Goal: Task Accomplishment & Management: Manage account settings

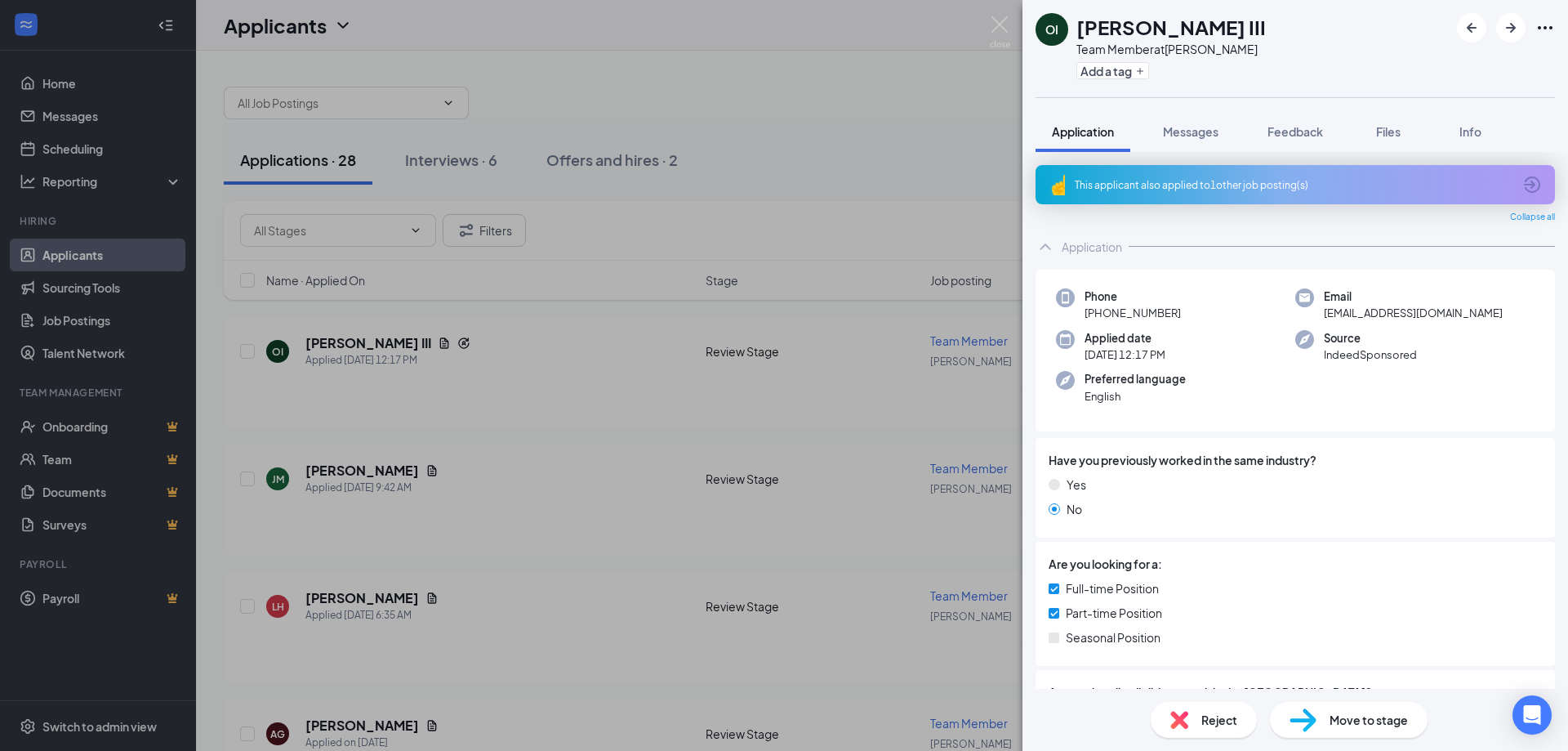
click at [831, 162] on div "OI Orval III Team Member at Fenton Add a tag Application Messages Feedback File…" at bounding box center [784, 375] width 1568 height 751
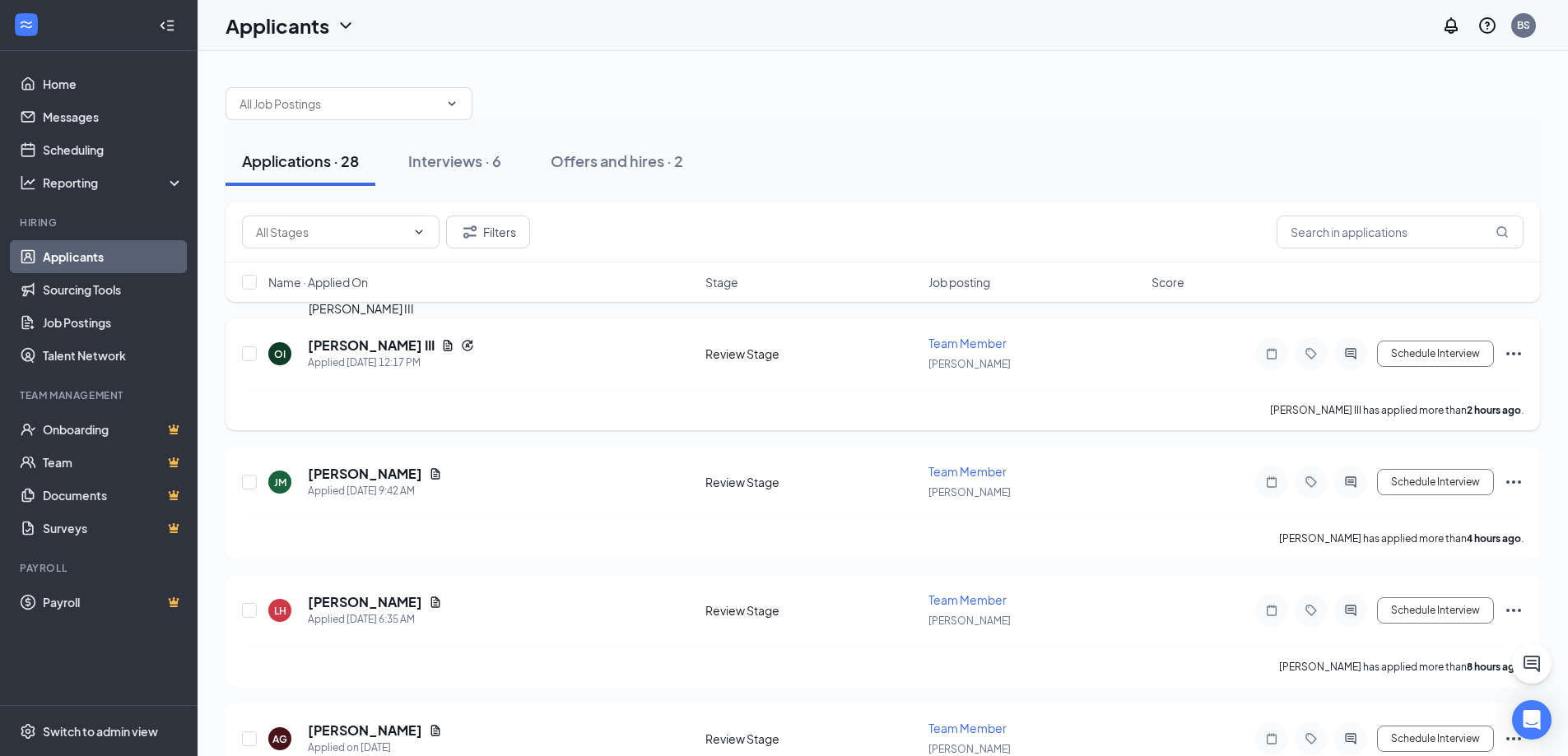
click at [330, 341] on h5 "[PERSON_NAME] III" at bounding box center [371, 345] width 127 height 18
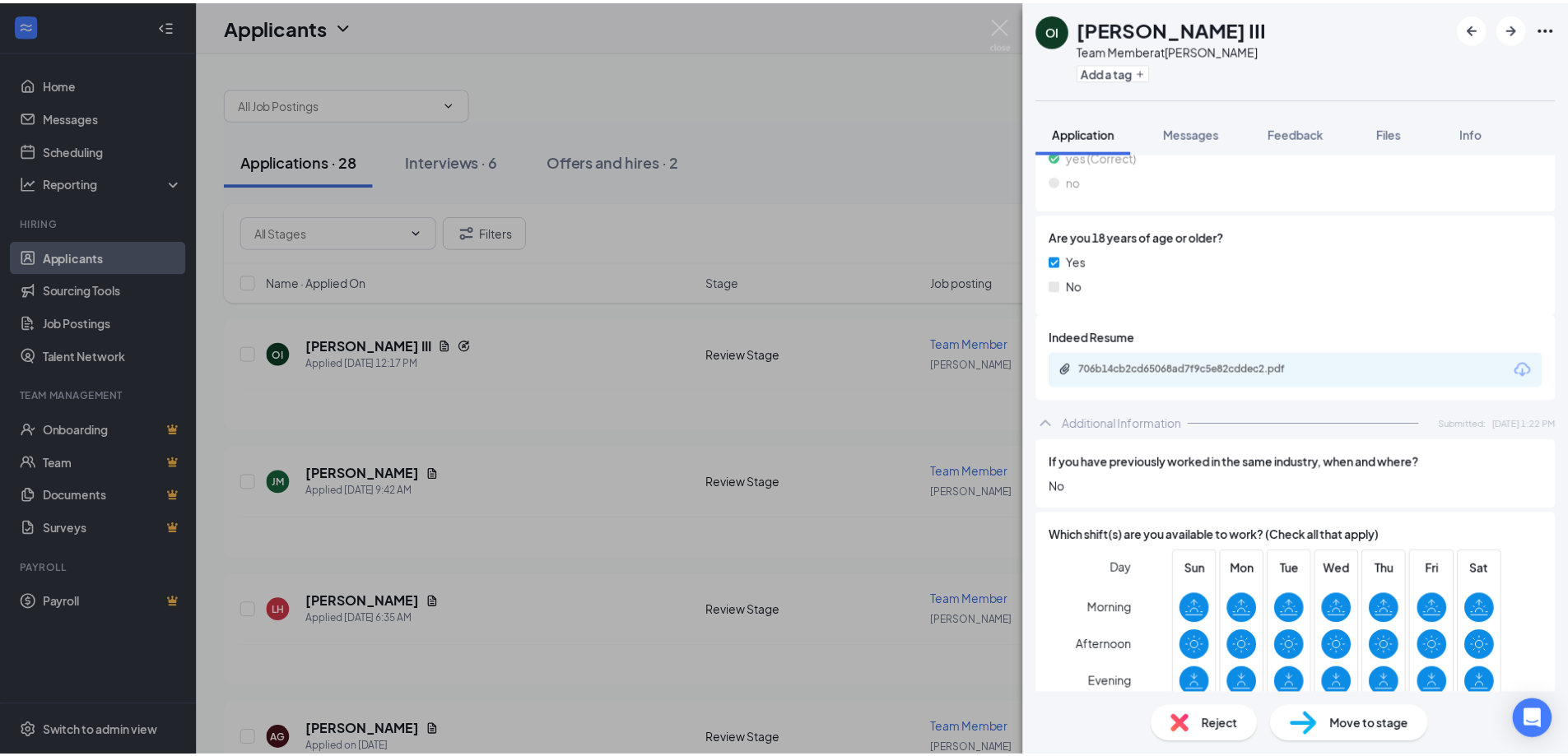
scroll to position [557, 0]
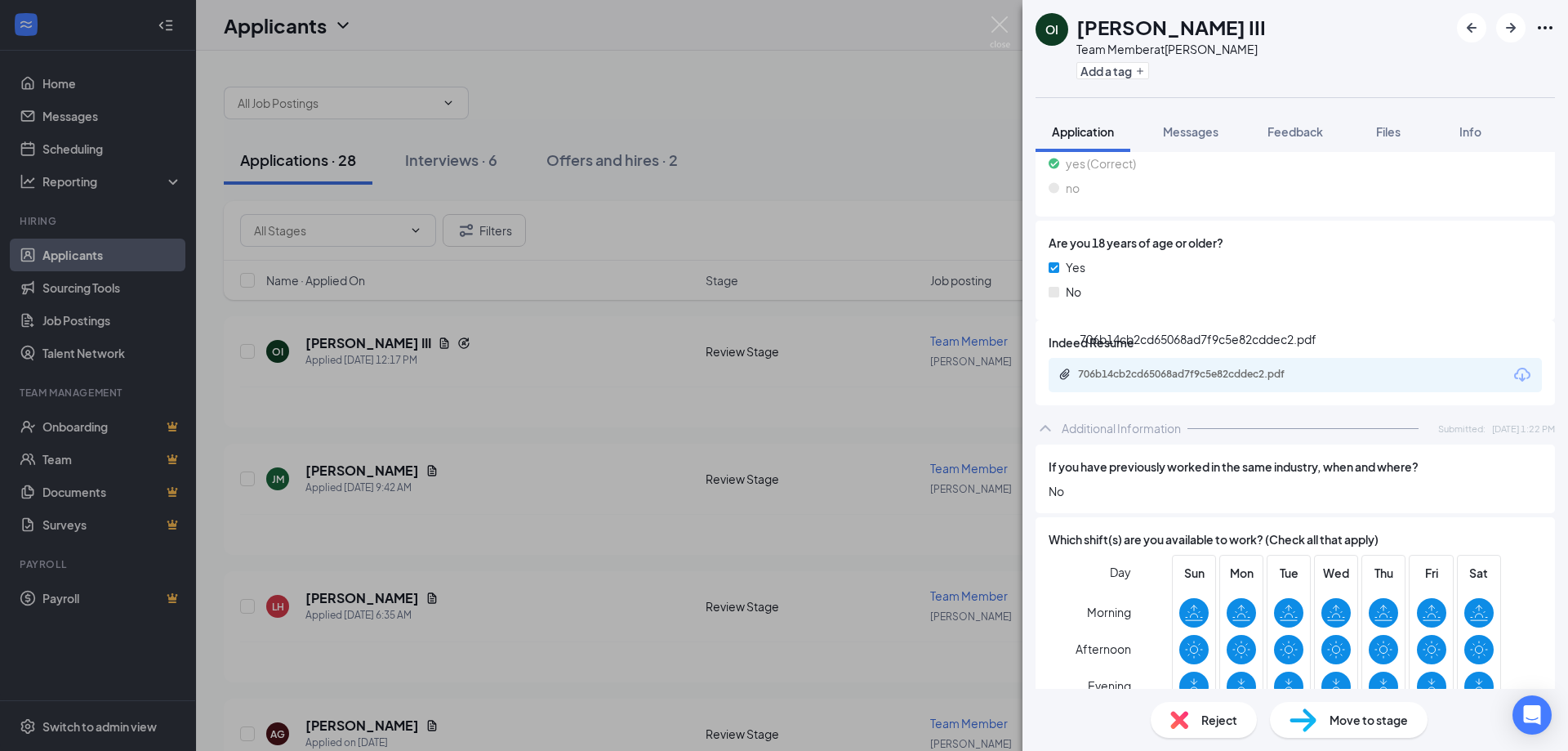
click at [1218, 377] on div "706b14cb2cd65068ad7f9c5e82cddec2.pdf" at bounding box center [1191, 374] width 229 height 13
click at [865, 44] on div "OI Orval III Team Member at Fenton Add a tag Application Messages Feedback File…" at bounding box center [784, 375] width 1568 height 751
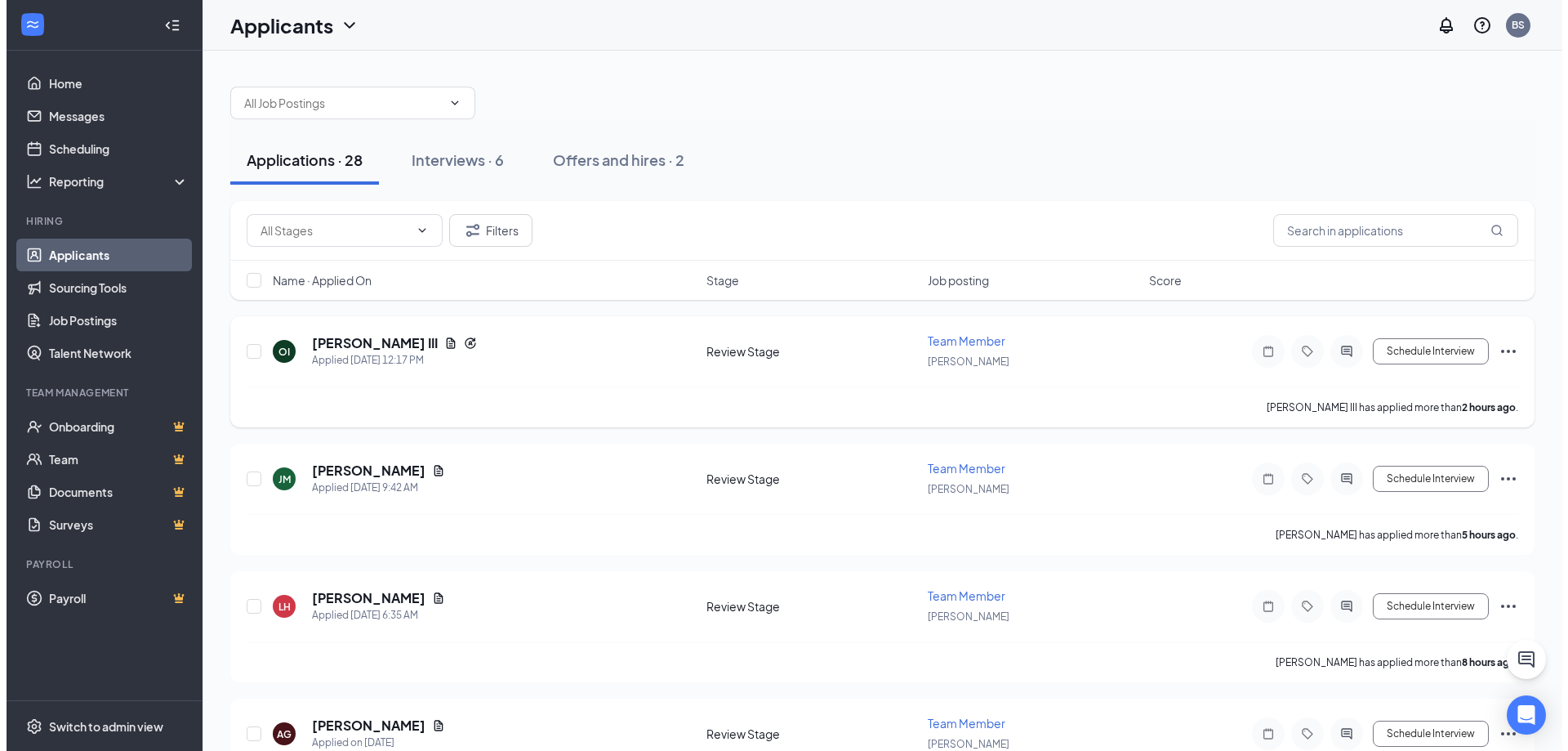
scroll to position [164, 0]
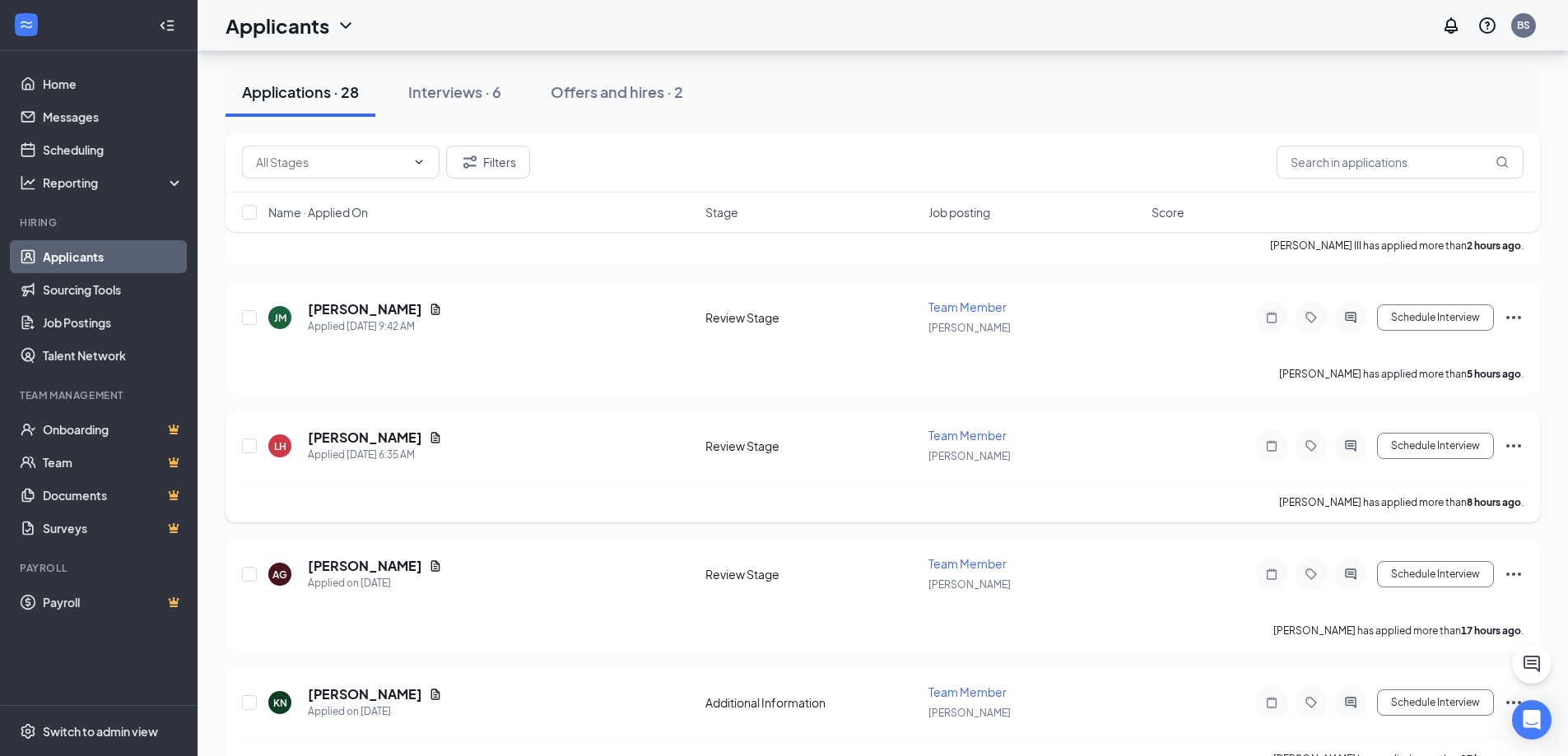
click at [516, 432] on div "LH [PERSON_NAME] Applied [DATE] 6:35 AM" at bounding box center [481, 445] width 427 height 34
click at [391, 440] on h5 "[PERSON_NAME]" at bounding box center [365, 437] width 115 height 18
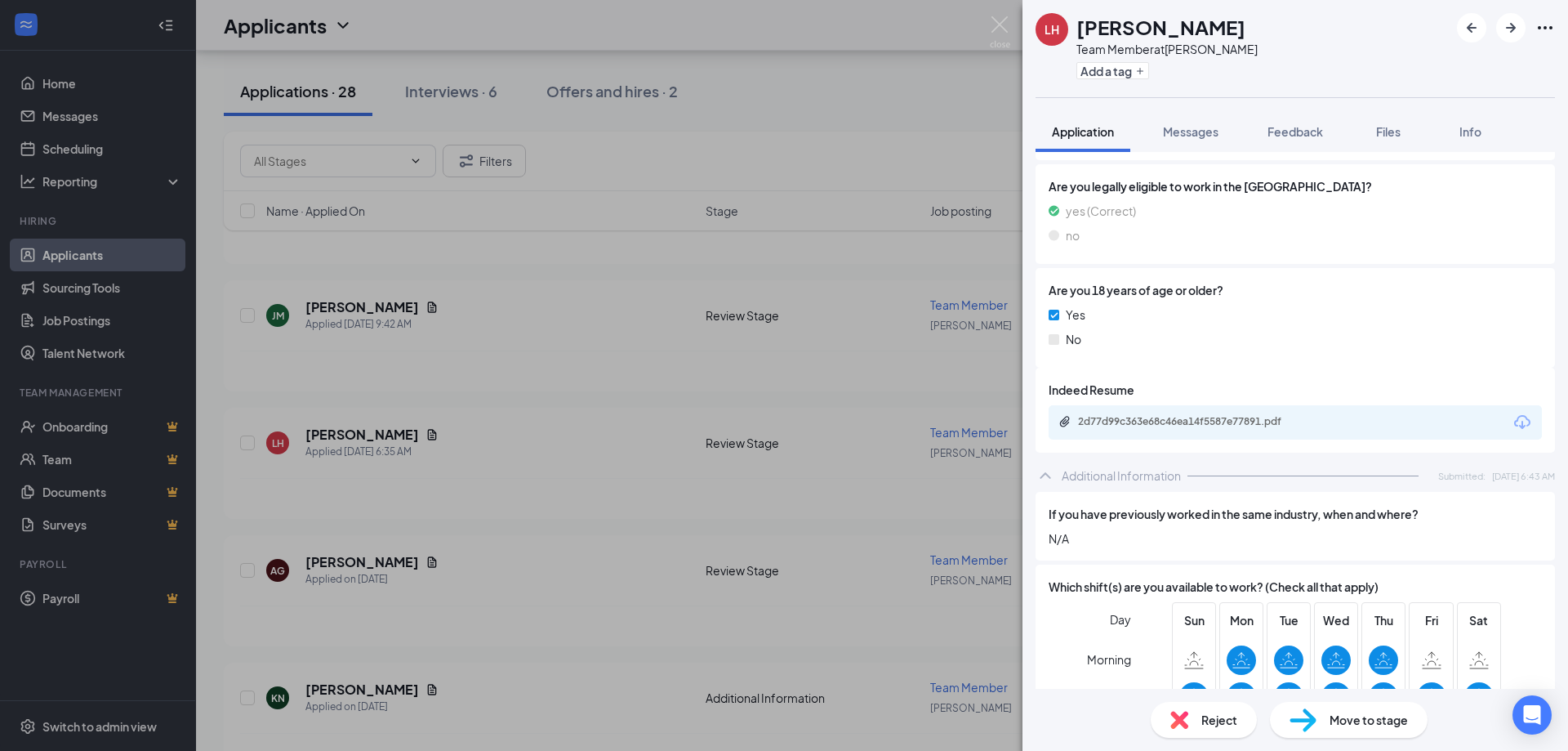
scroll to position [344, 0]
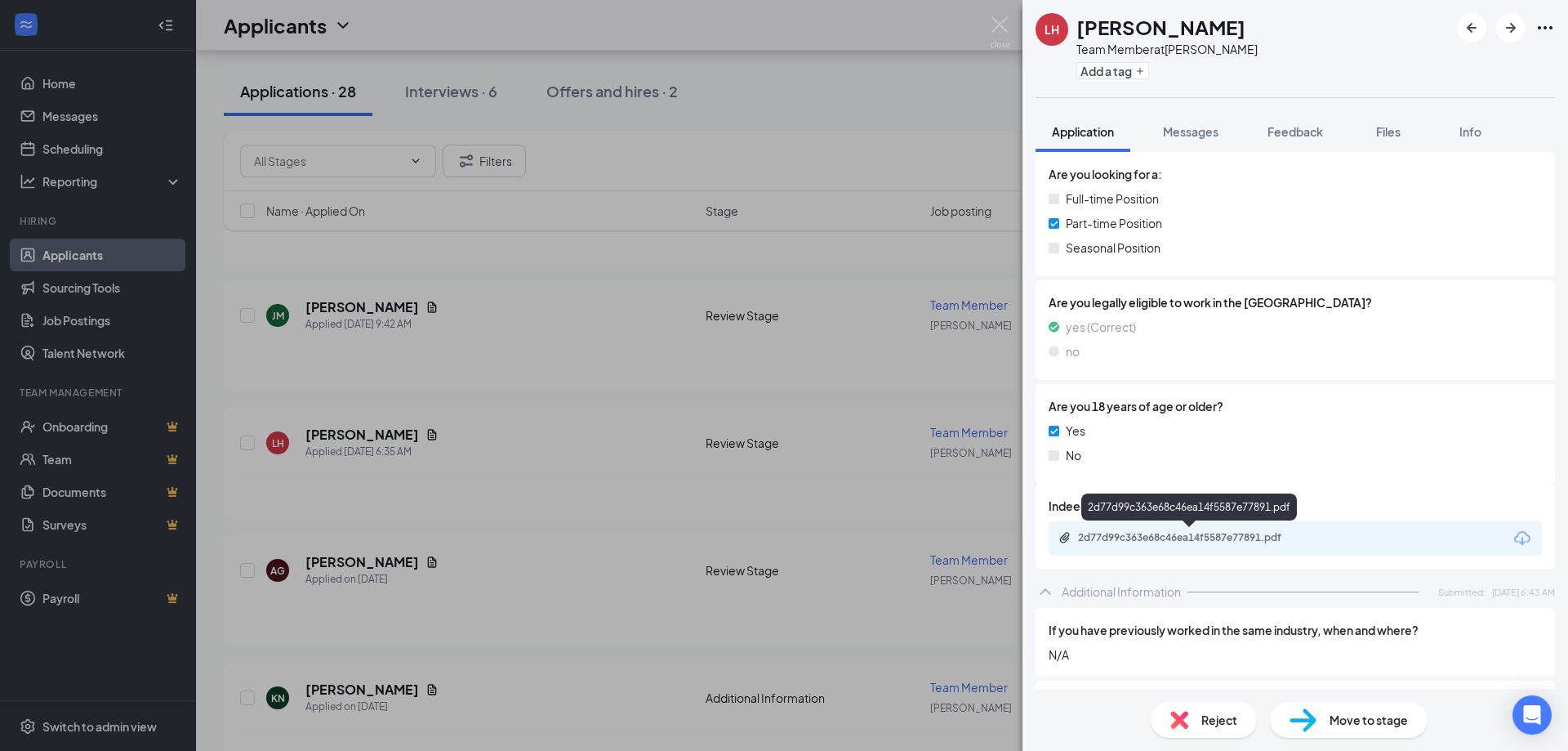
click at [1254, 536] on div "2d77d99c363e68c46ea14f5587e77891.pdf" at bounding box center [1191, 537] width 229 height 13
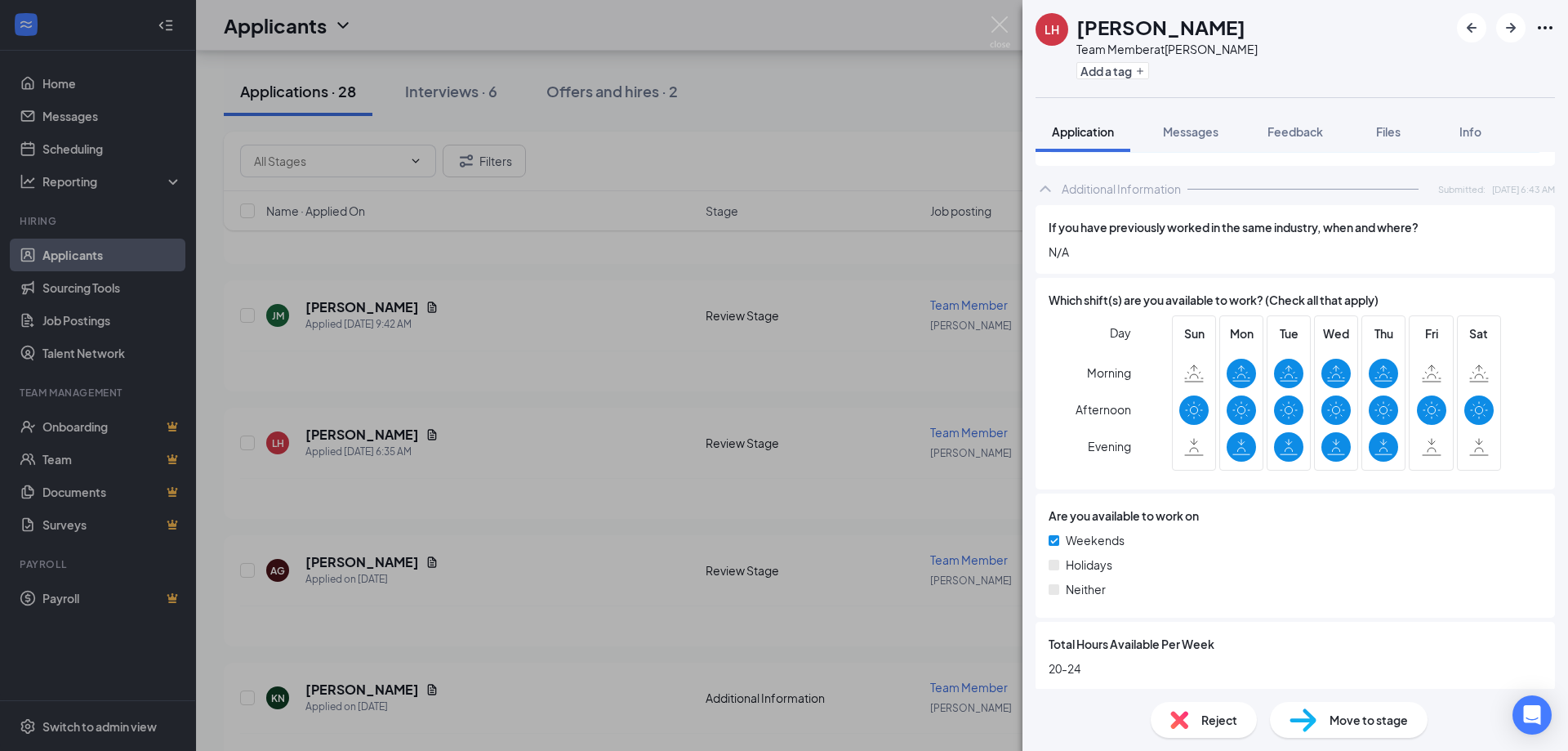
scroll to position [748, 0]
click at [1423, 406] on icon at bounding box center [1431, 409] width 18 height 20
click at [1104, 297] on span "Which shift(s) are you available to work? (Check all that apply)" at bounding box center [1213, 298] width 330 height 18
drag, startPoint x: 1107, startPoint y: 449, endPoint x: 1107, endPoint y: 425, distance: 24.0
click at [1107, 449] on span "Evening" at bounding box center [1110, 446] width 43 height 30
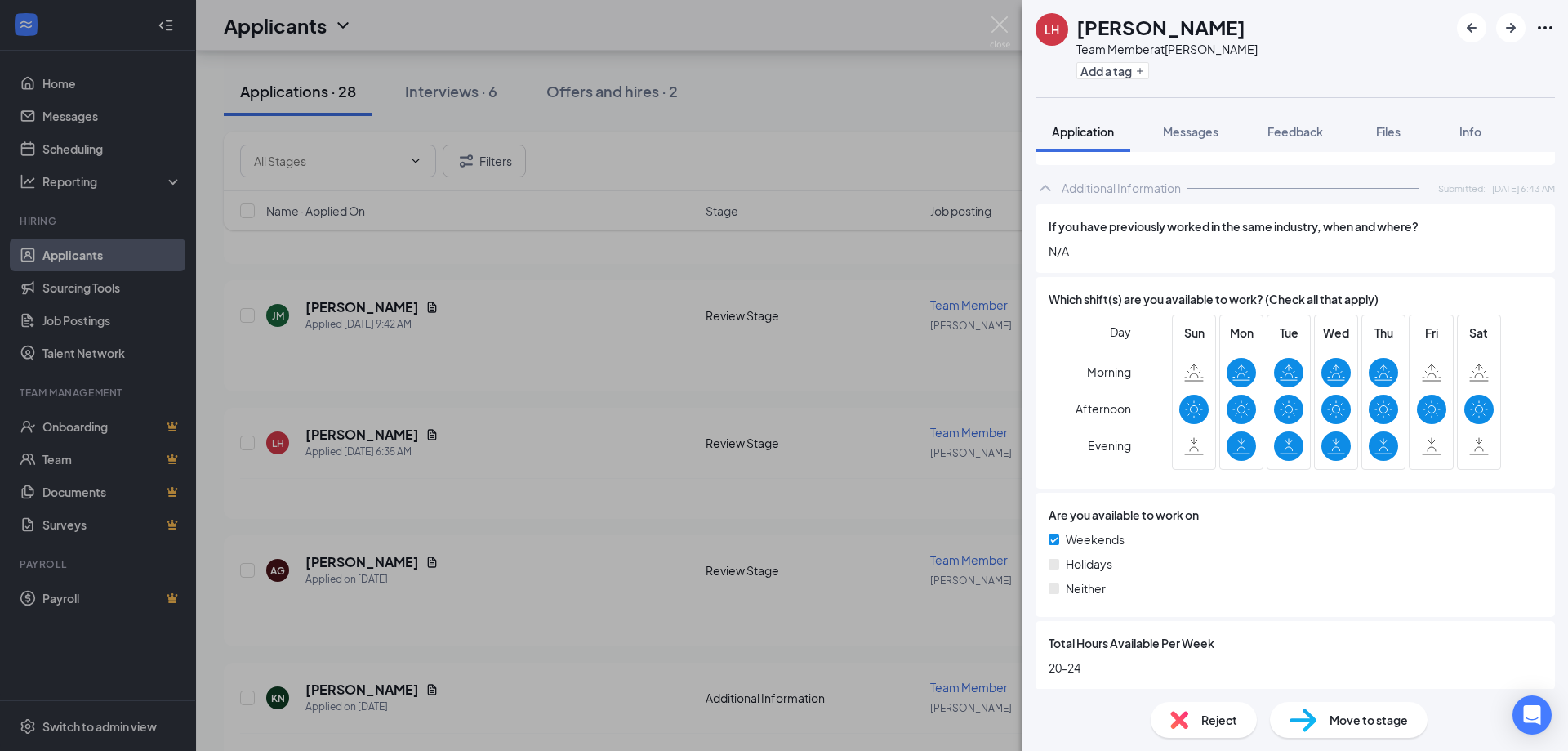
click at [1105, 402] on span "Afternoon" at bounding box center [1104, 409] width 56 height 30
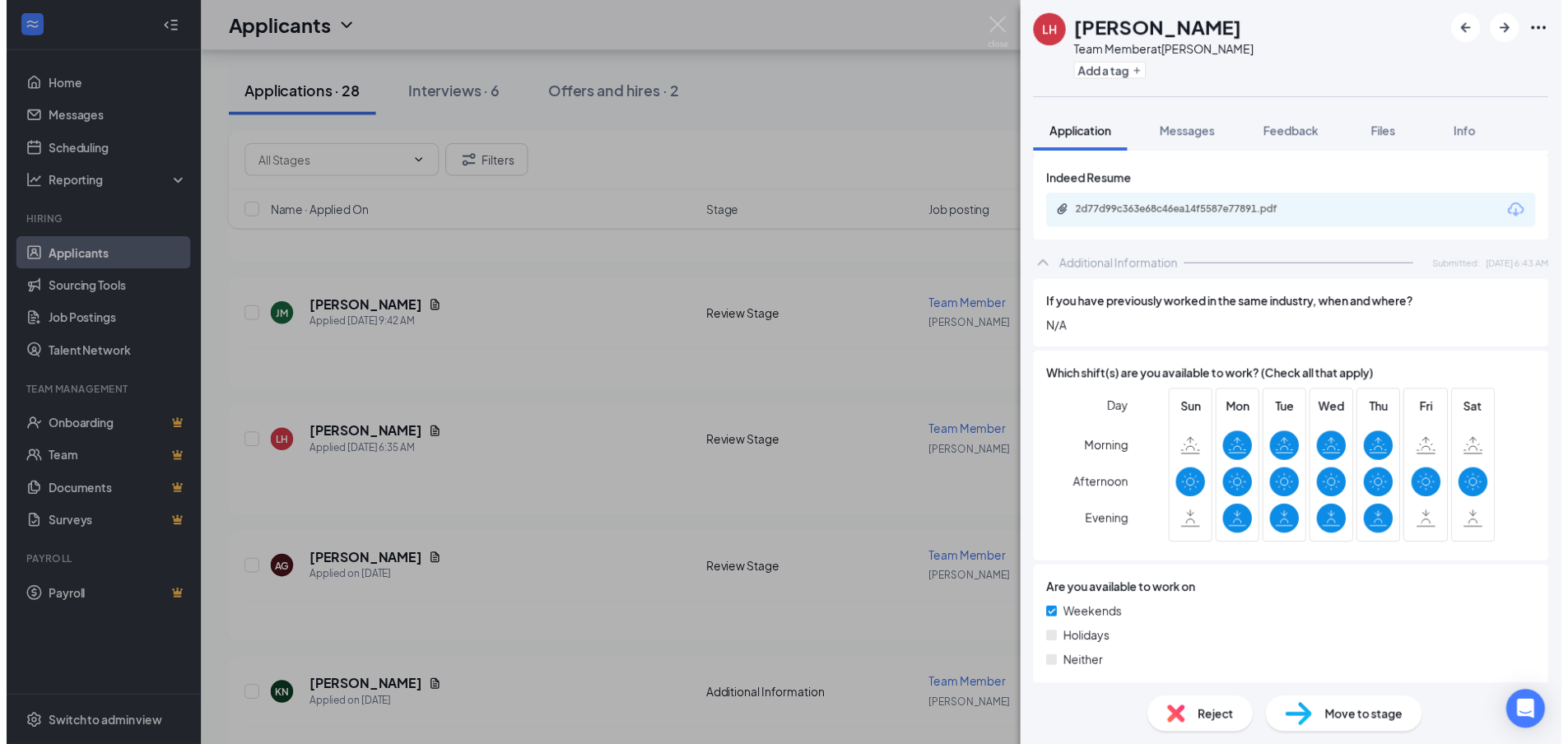
scroll to position [758, 0]
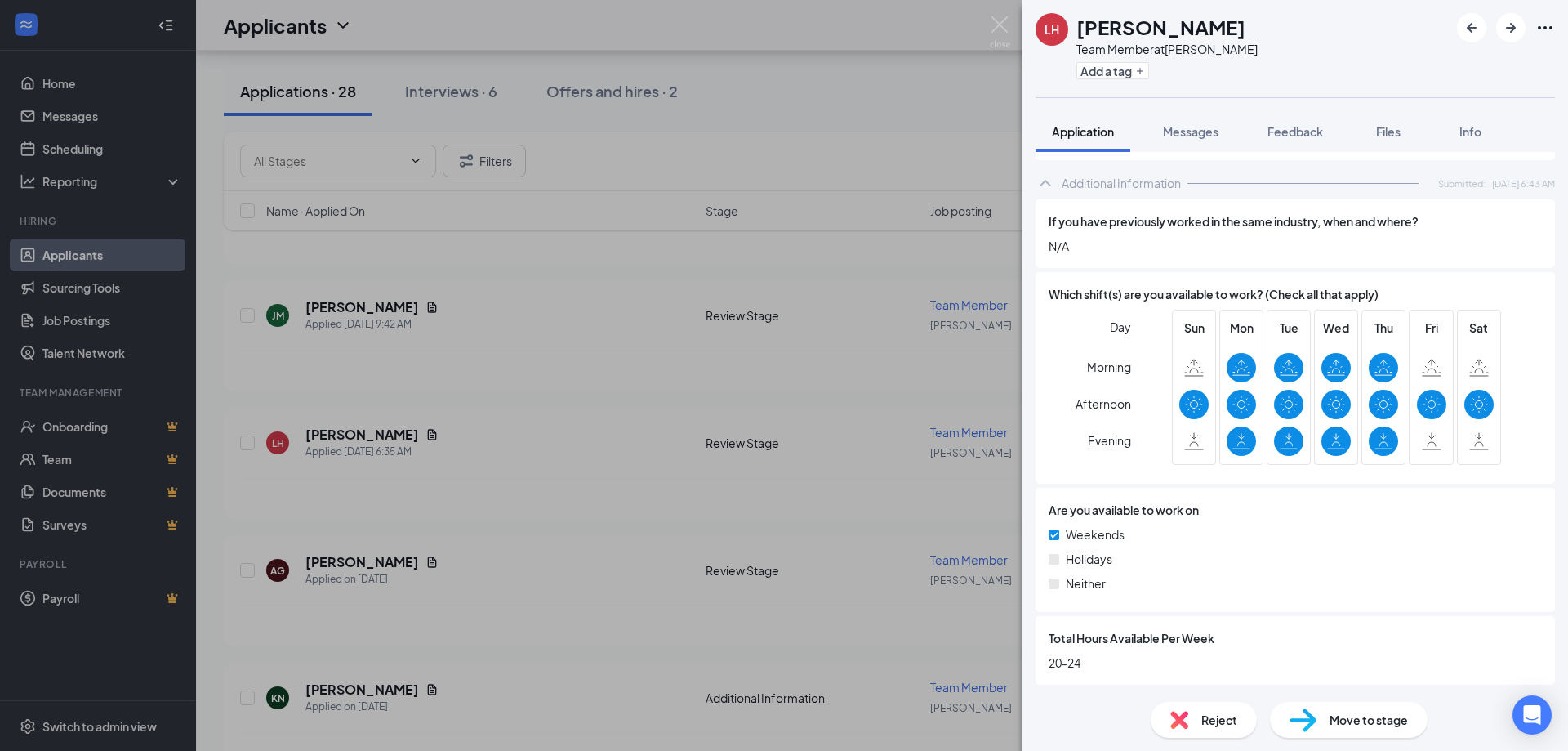
click at [967, 57] on div "LH [PERSON_NAME] Team Member at [PERSON_NAME] Add a tag Application Messages Fe…" at bounding box center [784, 375] width 1568 height 751
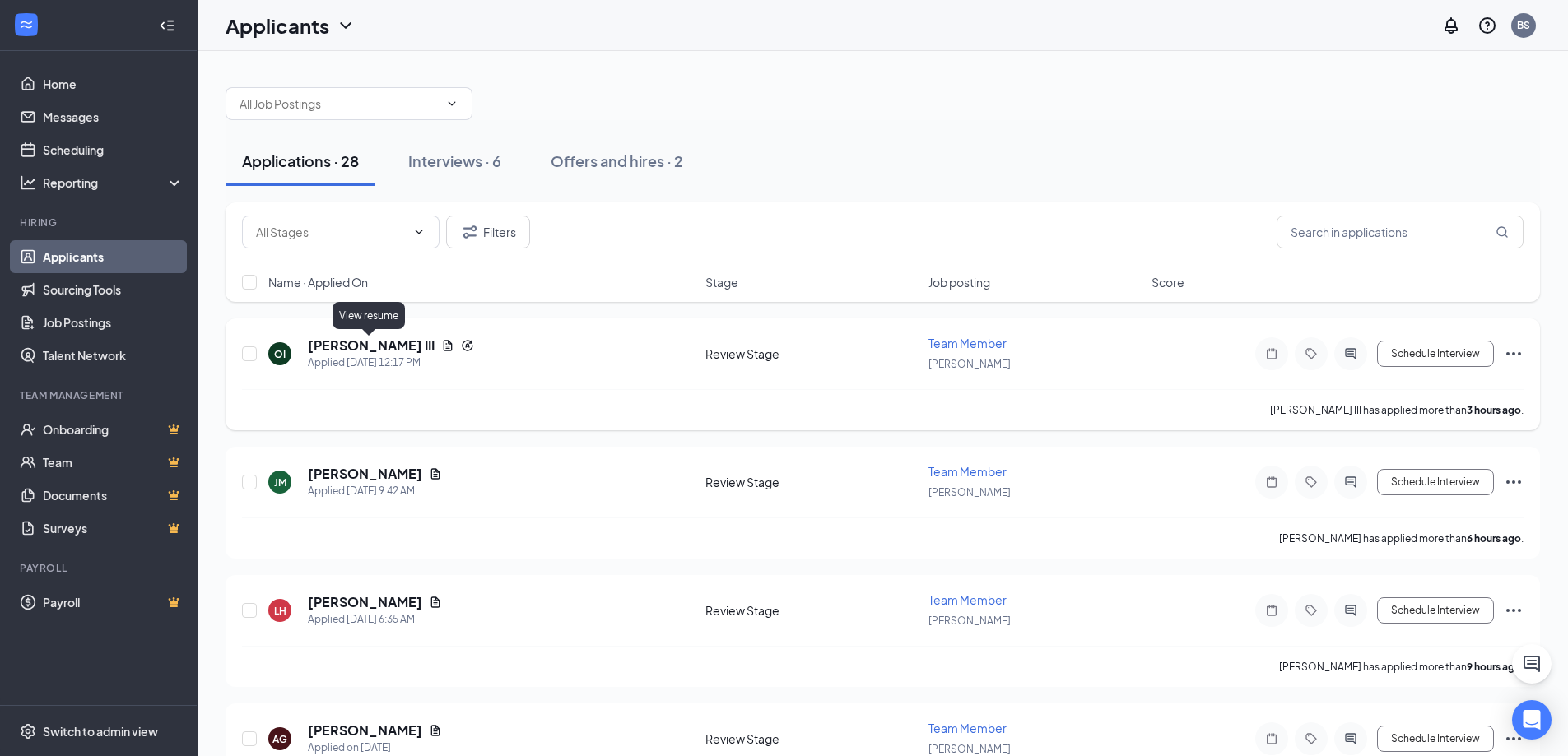
click at [443, 344] on icon "Document" at bounding box center [448, 345] width 9 height 11
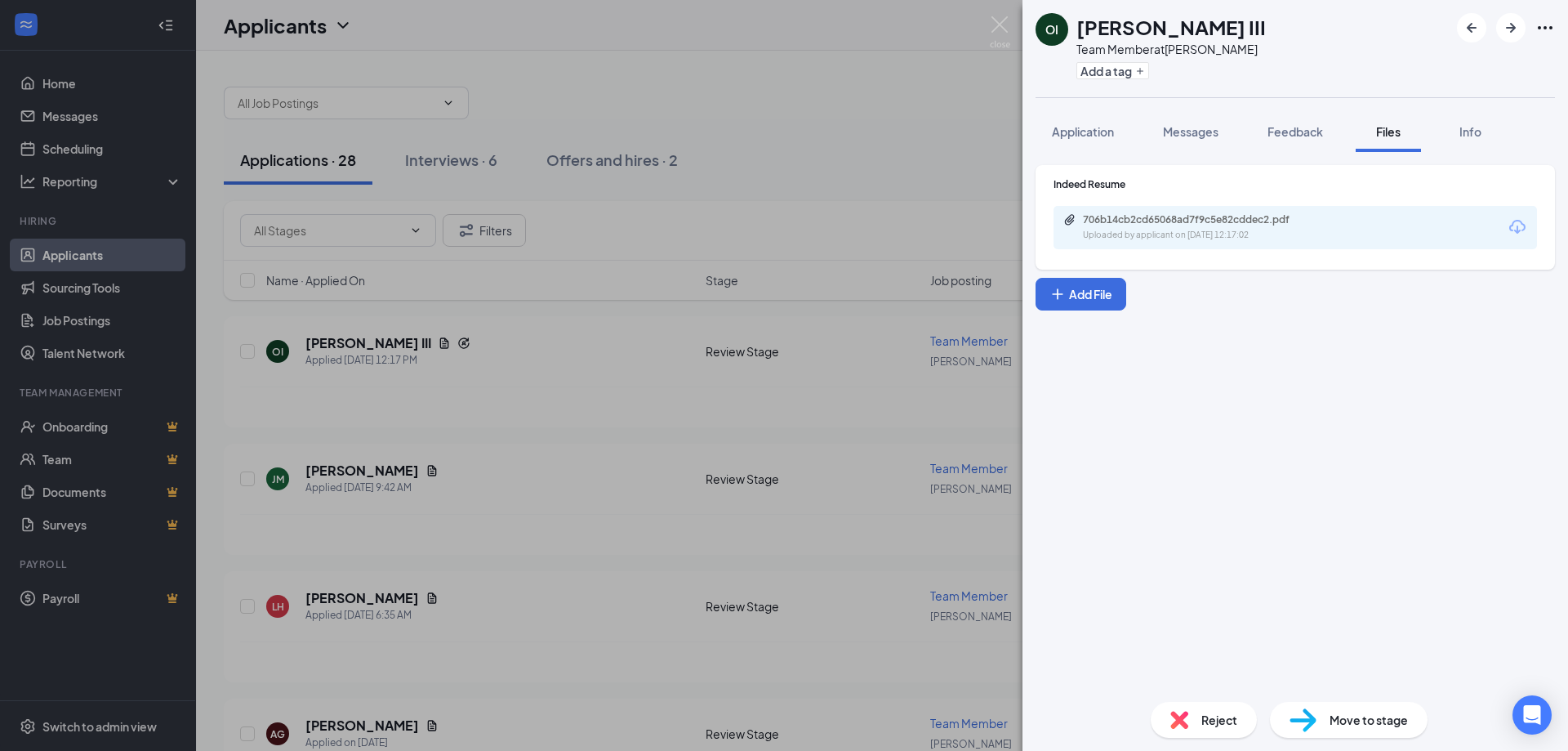
click at [1001, 131] on div "OI Orval III Team Member at Fenton Add a tag Application Messages Feedback File…" at bounding box center [784, 375] width 1568 height 751
